Goal: Information Seeking & Learning: Learn about a topic

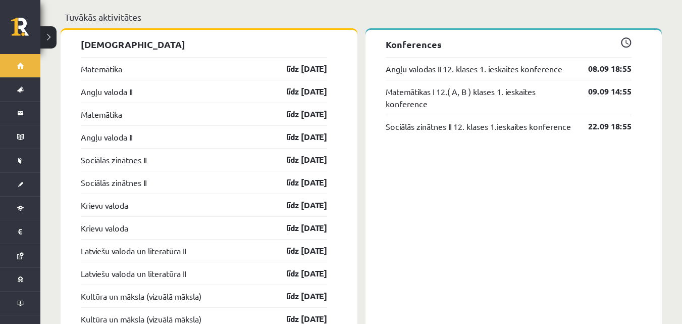
scroll to position [838, 0]
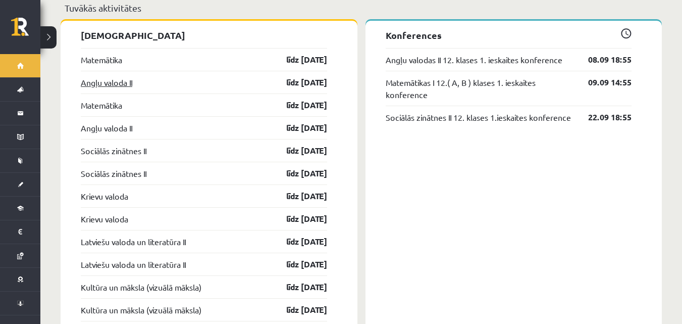
click at [126, 76] on link "Angļu valoda II" at bounding box center [107, 82] width 52 height 12
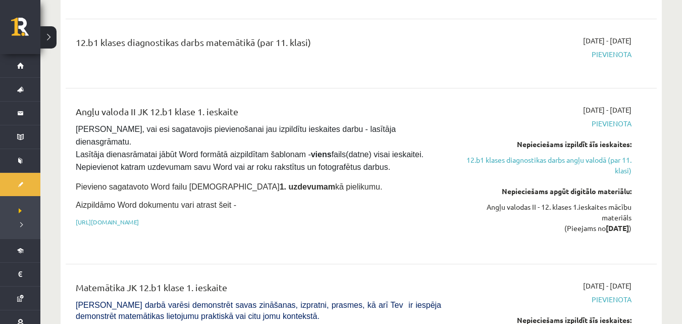
scroll to position [202, 0]
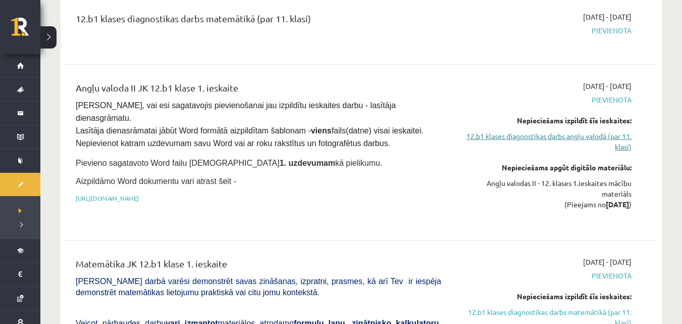
click at [530, 135] on link "12.b1 klases diagnostikas darbs angļu valodā (par 11. klasi)" at bounding box center [544, 141] width 175 height 21
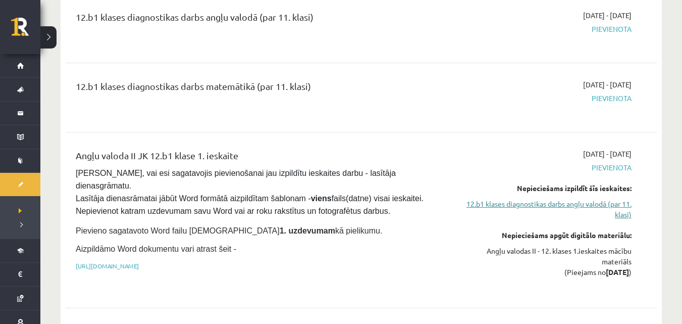
click at [526, 206] on link "12.b1 klases diagnostikas darbs angļu valodā (par 11. klasi)" at bounding box center [544, 209] width 175 height 21
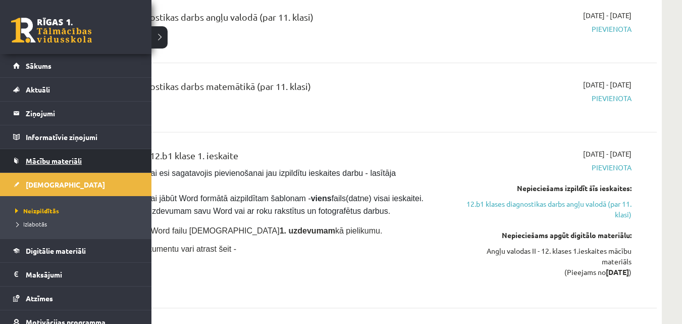
click at [57, 158] on span "Mācību materiāli" at bounding box center [54, 160] width 56 height 9
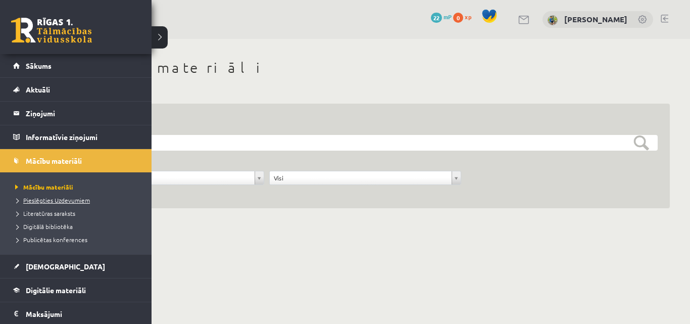
click at [44, 200] on span "Pieslēgties Uzdevumiem" at bounding box center [51, 200] width 77 height 8
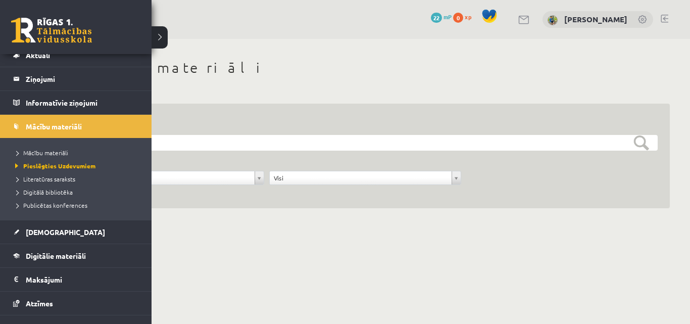
scroll to position [96, 0]
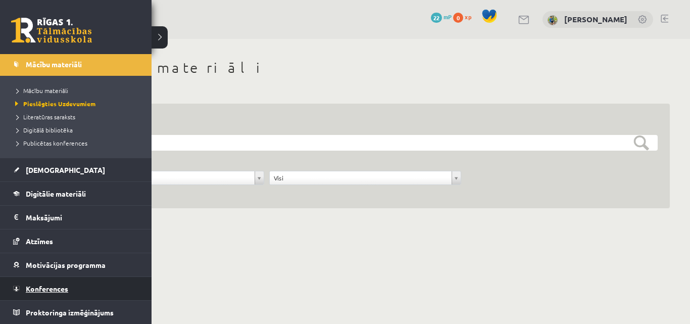
click at [48, 293] on link "Konferences" at bounding box center [76, 288] width 126 height 23
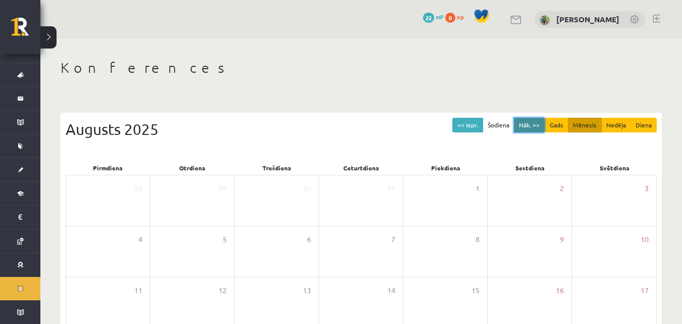
click at [528, 124] on button "Nāk. >>" at bounding box center [529, 125] width 31 height 15
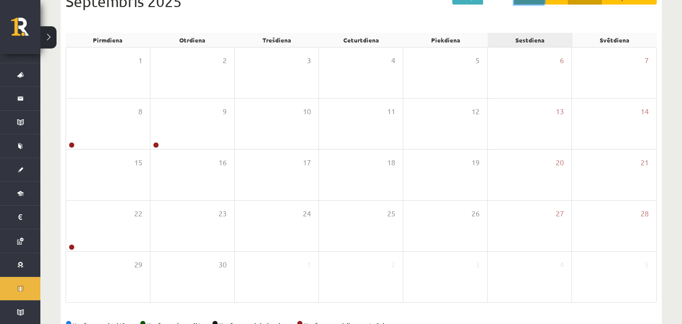
scroll to position [159, 0]
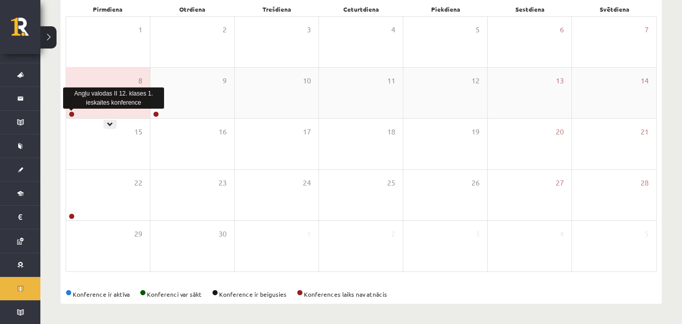
click at [71, 114] on link at bounding box center [72, 114] width 6 height 6
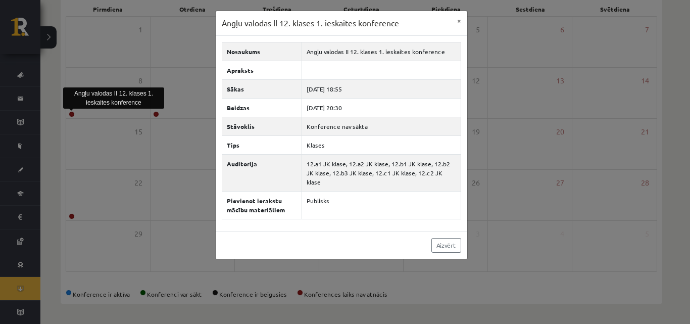
click at [555, 215] on div "Angļu valodas II 12. klases 1. ieskaites konference × Nosaukums Angļu valodas I…" at bounding box center [345, 162] width 690 height 324
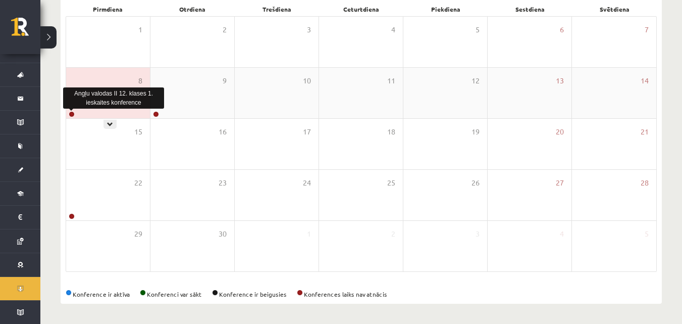
click at [70, 112] on link at bounding box center [72, 114] width 6 height 6
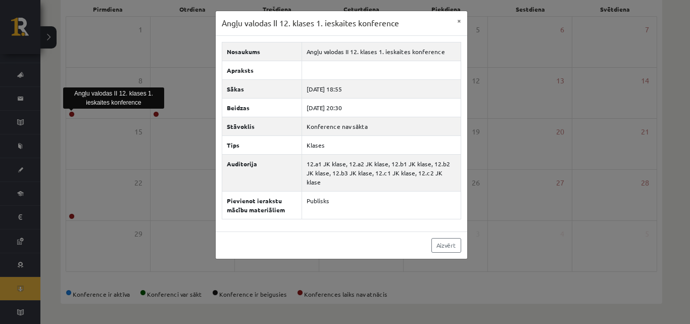
click at [82, 121] on div "Angļu valodas II 12. klases 1. ieskaites konference × Nosaukums Angļu valodas I…" at bounding box center [345, 162] width 690 height 324
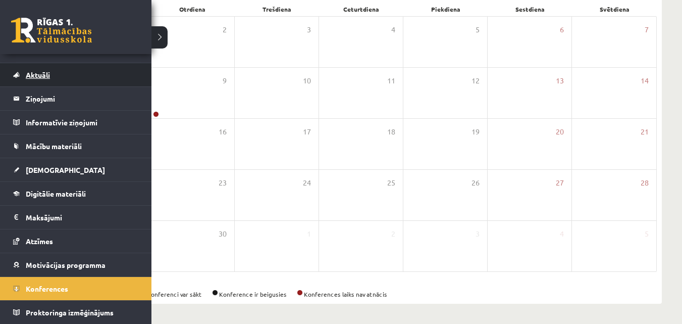
click at [25, 75] on link "Aktuāli" at bounding box center [76, 74] width 126 height 23
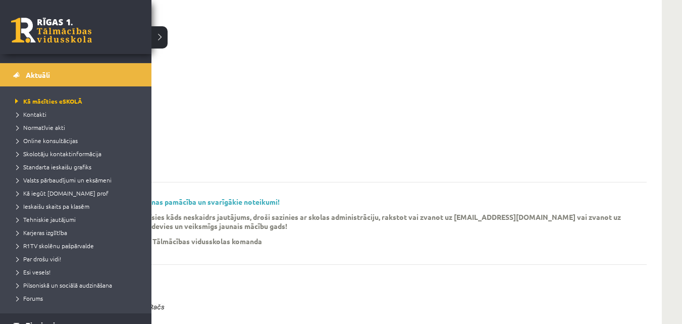
click at [44, 25] on link at bounding box center [51, 30] width 81 height 25
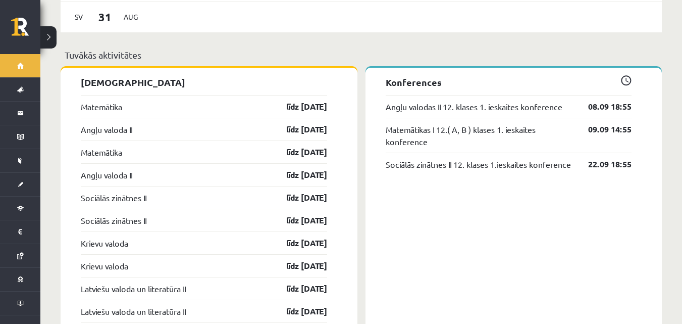
scroll to position [808, 0]
